Goal: Task Accomplishment & Management: Use online tool/utility

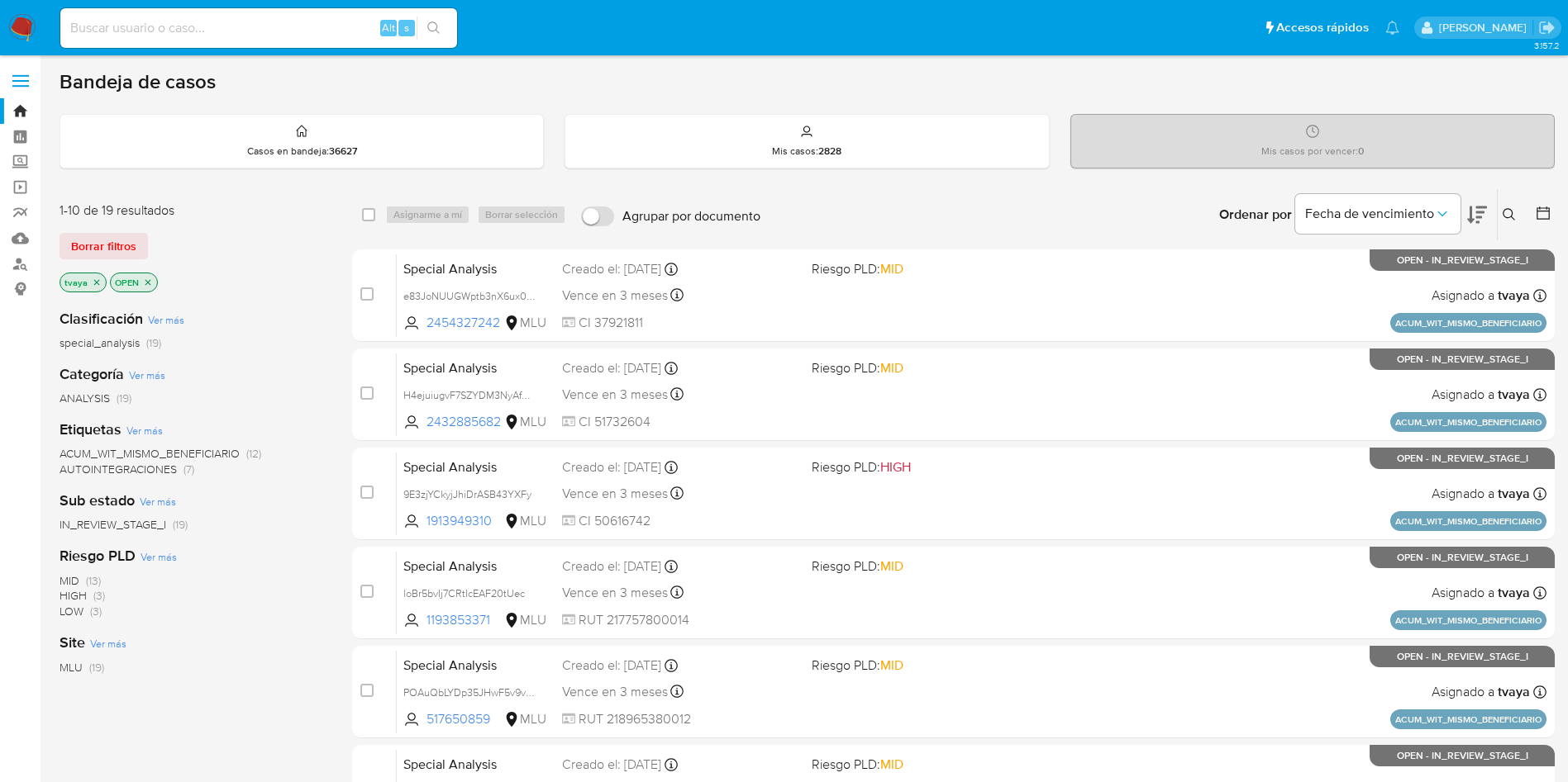
click at [230, 646] on div "Site Ver más MLU (19)" at bounding box center [192, 654] width 266 height 42
click at [1484, 210] on icon at bounding box center [1477, 215] width 20 height 20
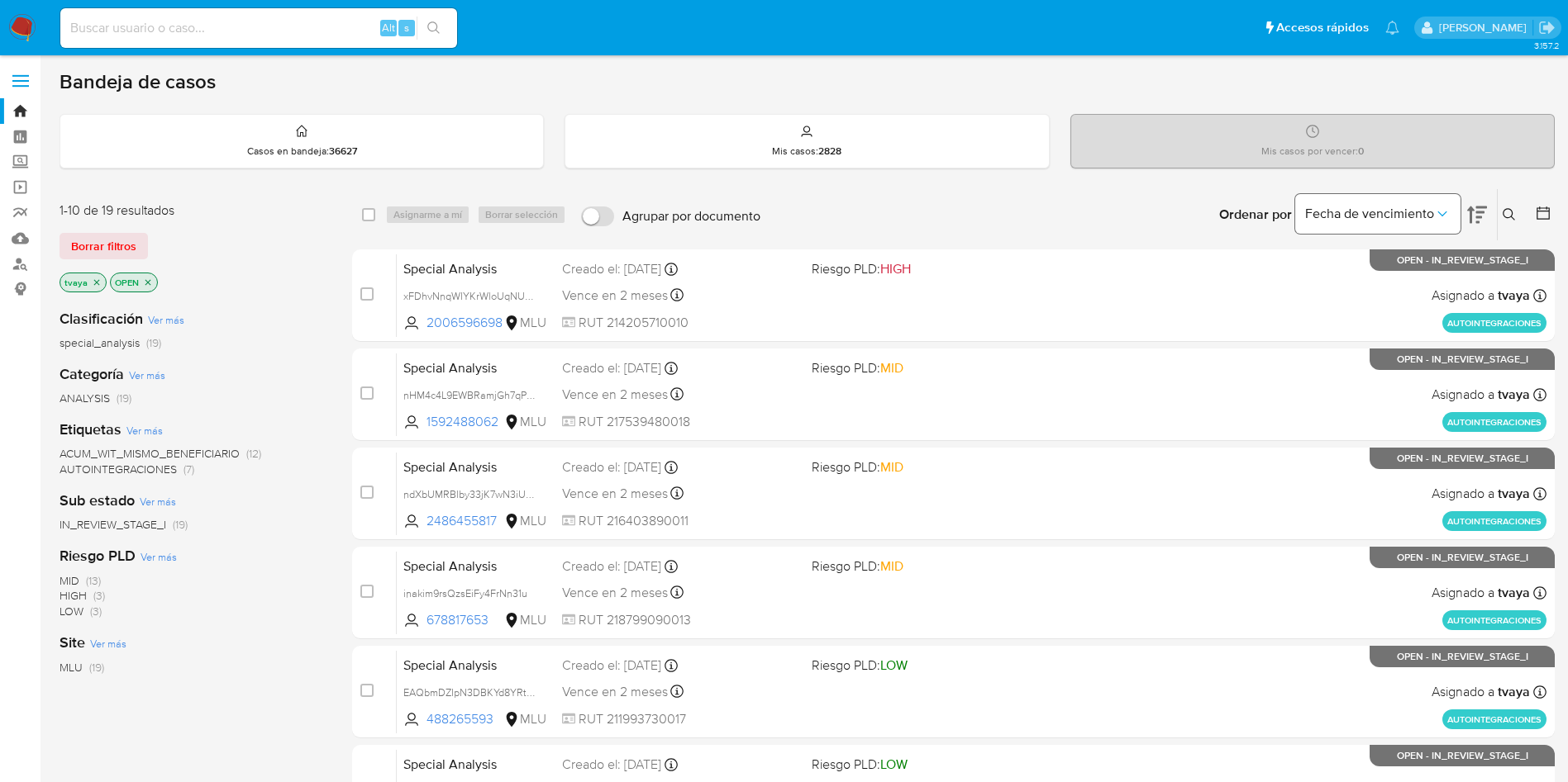
click at [1425, 210] on span "Fecha de vencimiento" at bounding box center [1369, 214] width 129 height 16
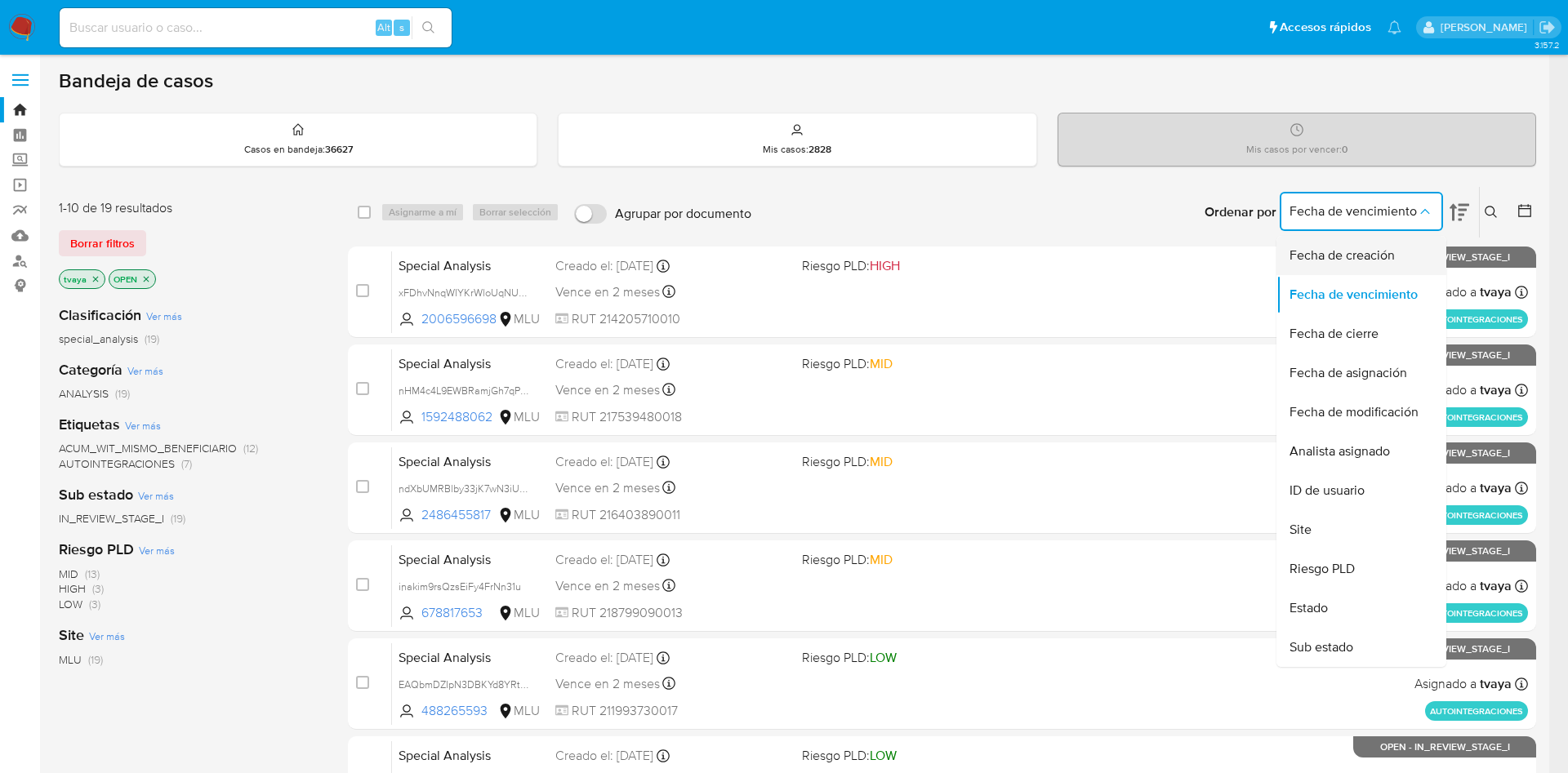
click at [1368, 260] on span "Fecha de creación" at bounding box center [1342, 255] width 106 height 16
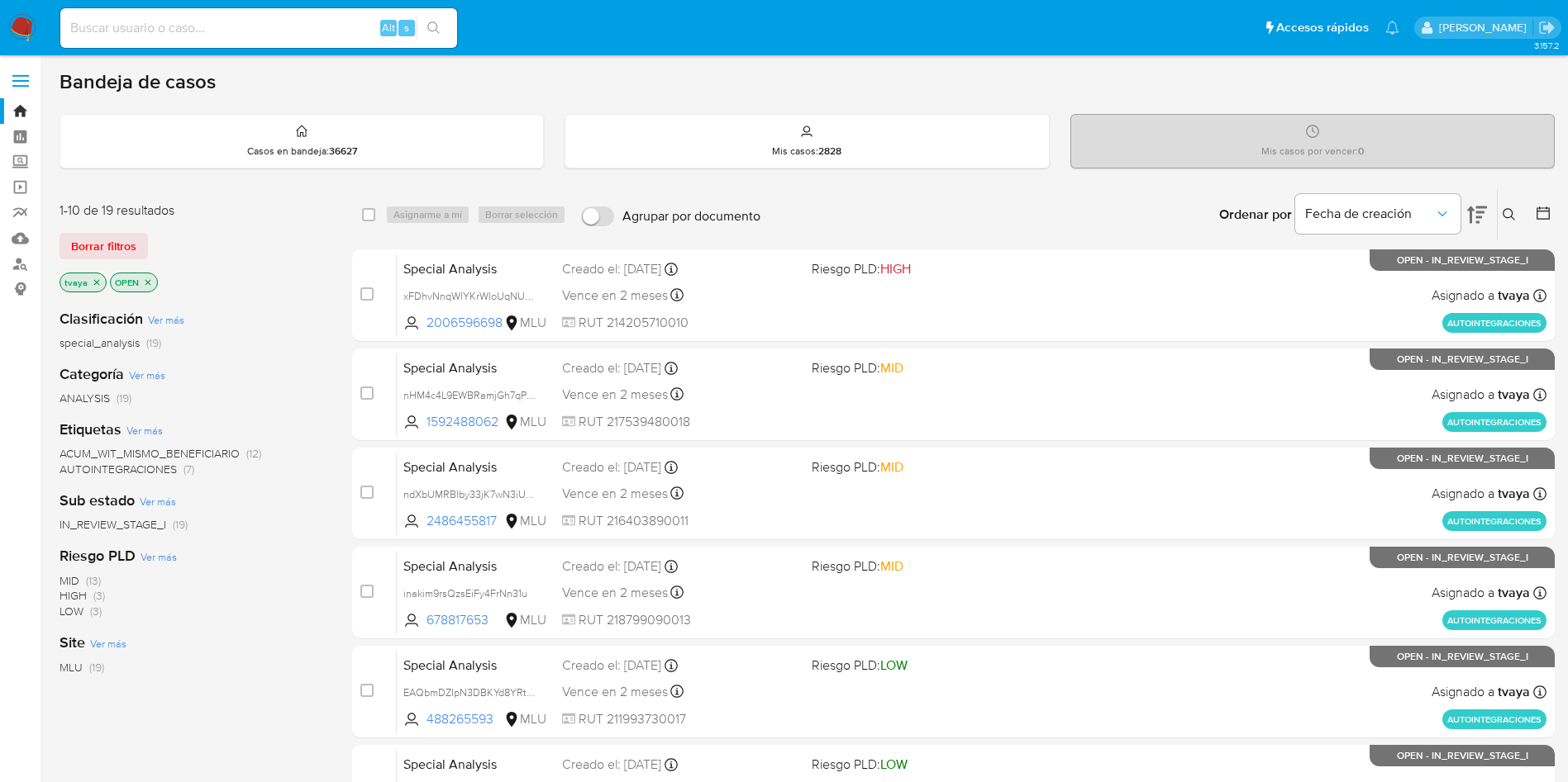
click at [1479, 210] on icon at bounding box center [1477, 215] width 20 height 20
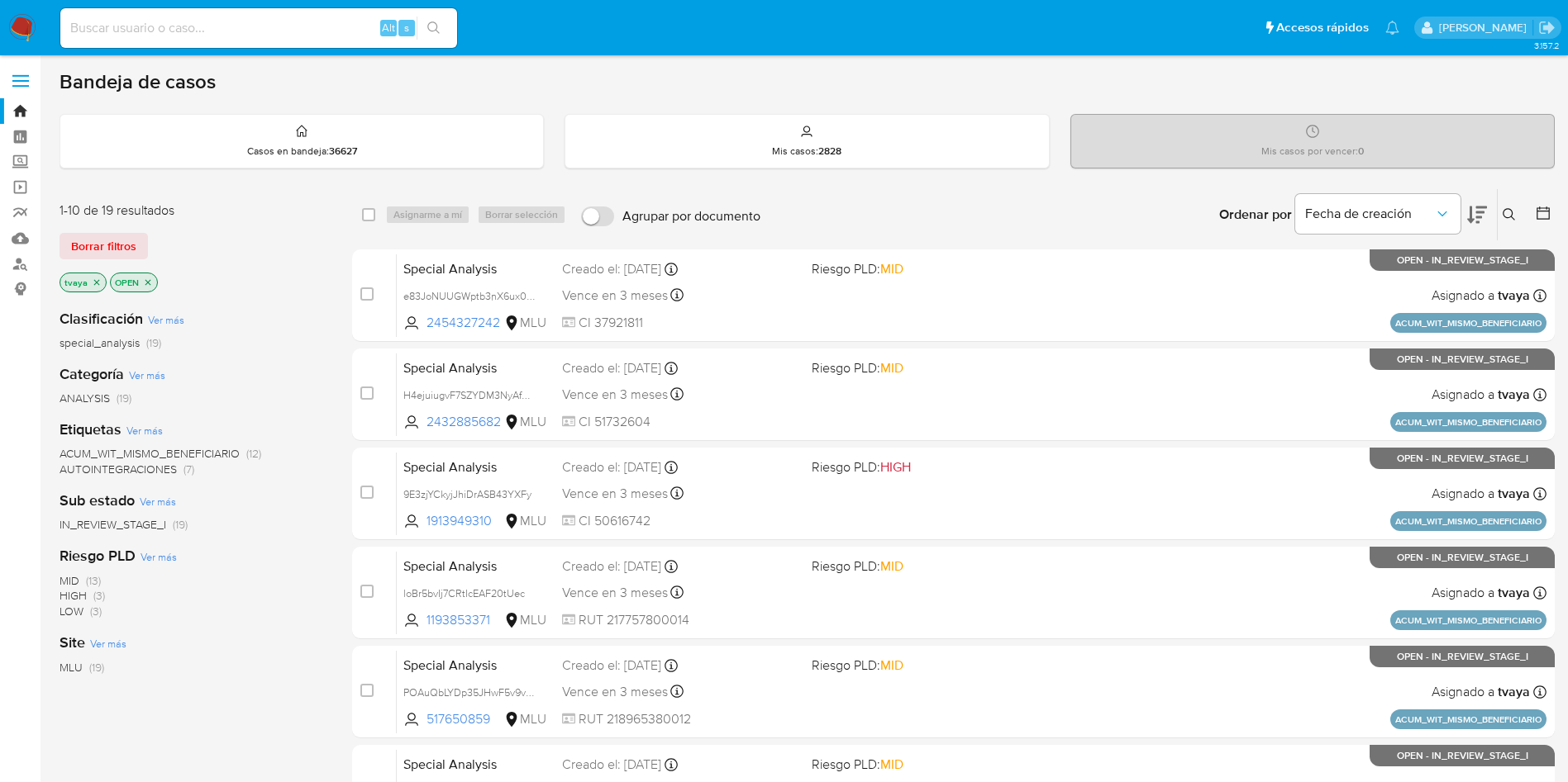
click at [1479, 210] on icon at bounding box center [1477, 215] width 20 height 20
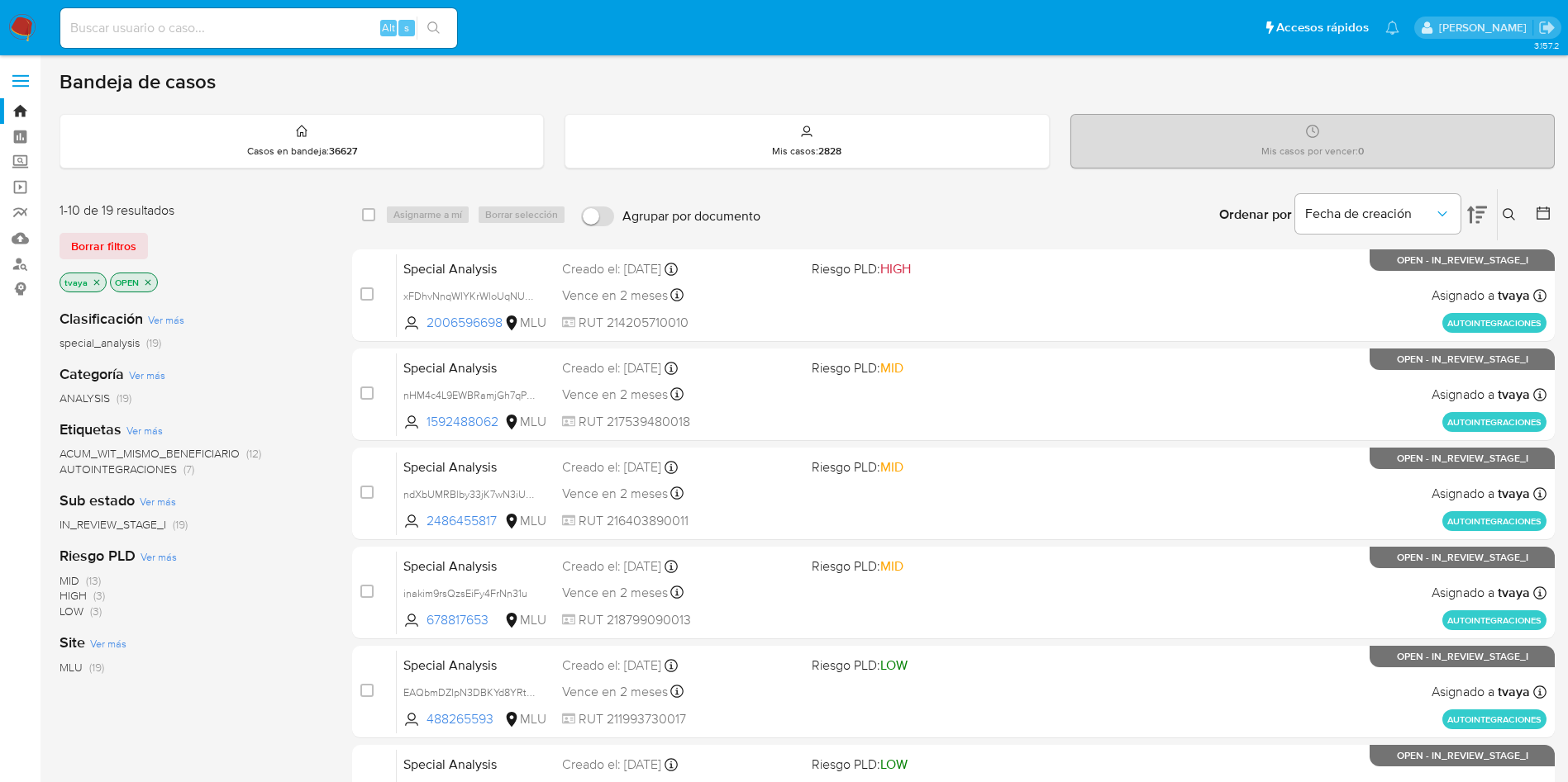
click at [209, 700] on div "Clasificación Ver más special_analysis (19) Categoría Ver más ANALYSIS (19) Eti…" at bounding box center [192, 576] width 266 height 562
click at [642, 59] on main "3.157.2" at bounding box center [784, 652] width 1568 height 1304
click at [290, 669] on div "MLU (19)" at bounding box center [192, 667] width 266 height 15
